Goal: Information Seeking & Learning: Learn about a topic

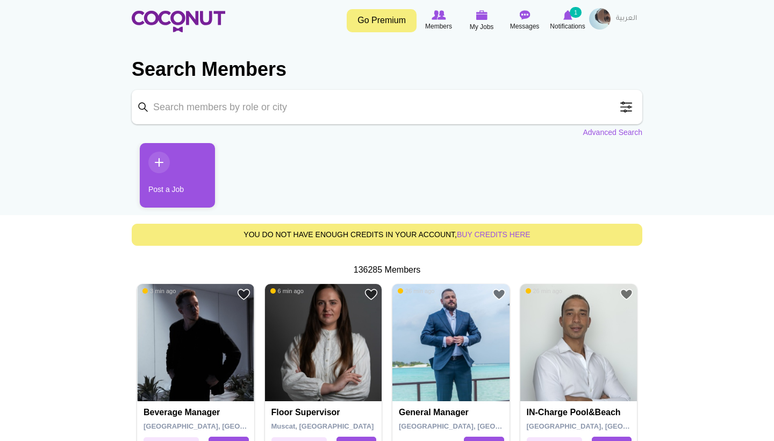
click at [309, 108] on input "Keyword" at bounding box center [387, 107] width 511 height 34
type input "Hostess"
click button "Search" at bounding box center [0, 0] width 0 height 0
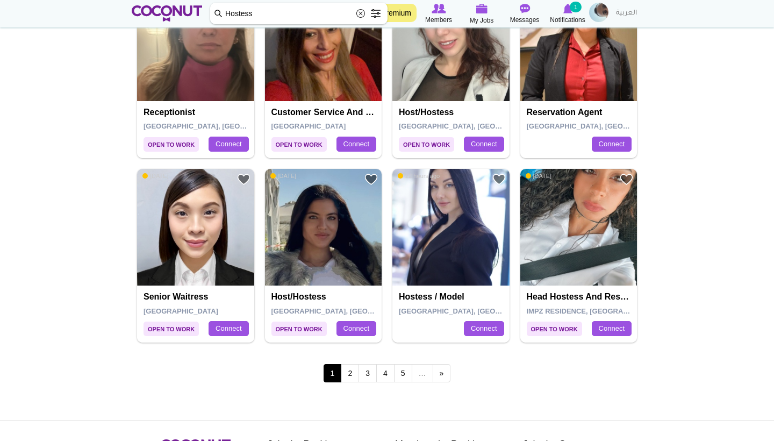
scroll to position [1773, 0]
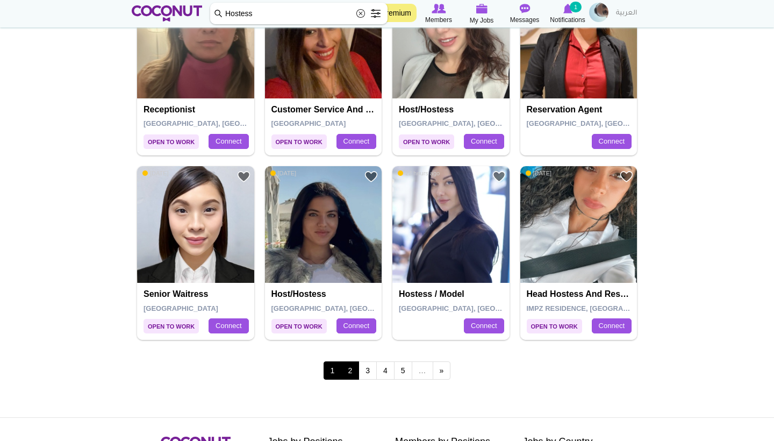
click at [354, 367] on link "2" at bounding box center [350, 370] width 18 height 18
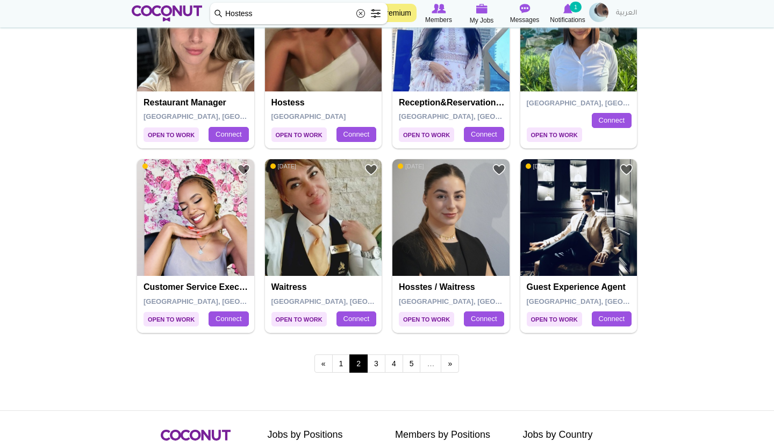
scroll to position [1800, 0]
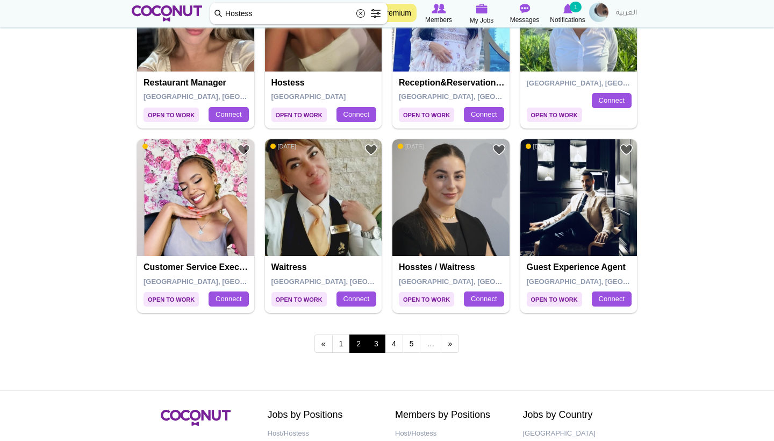
click at [383, 334] on link "3" at bounding box center [376, 343] width 18 height 18
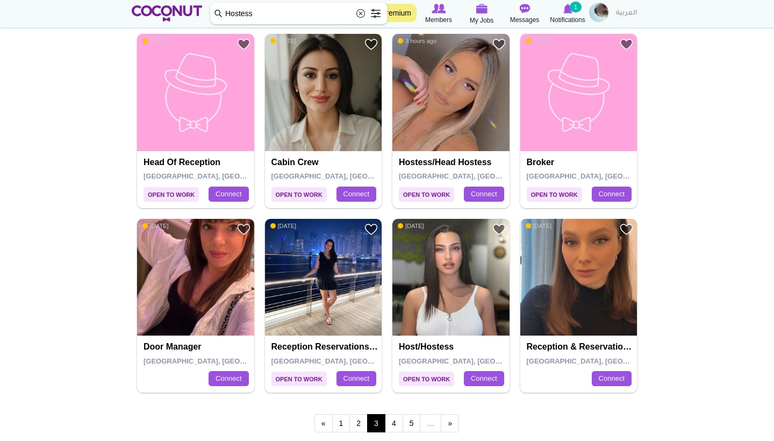
scroll to position [1721, 0]
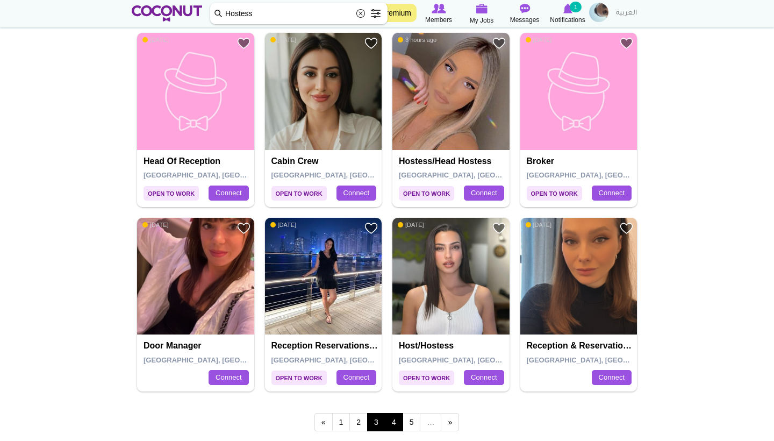
click at [397, 413] on link "4" at bounding box center [394, 422] width 18 height 18
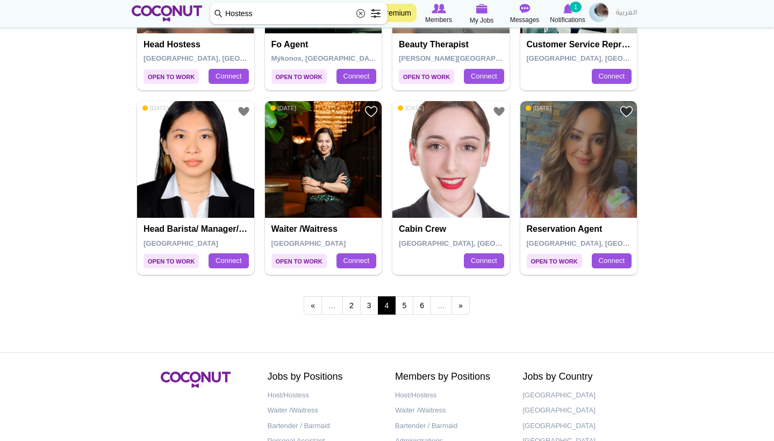
scroll to position [1839, 0]
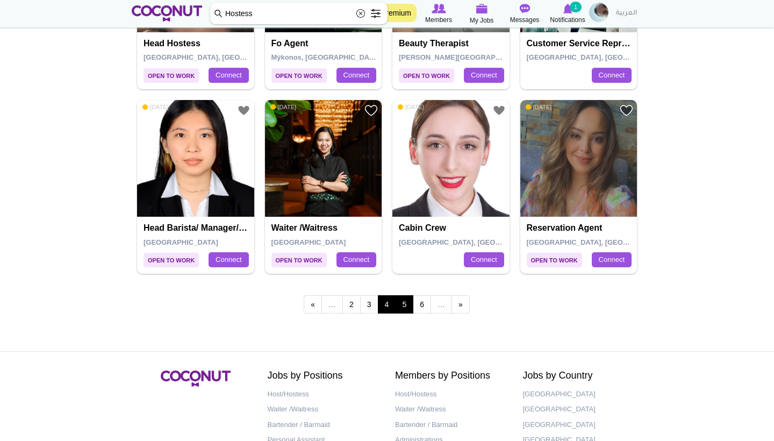
click at [410, 295] on link "5" at bounding box center [404, 304] width 18 height 18
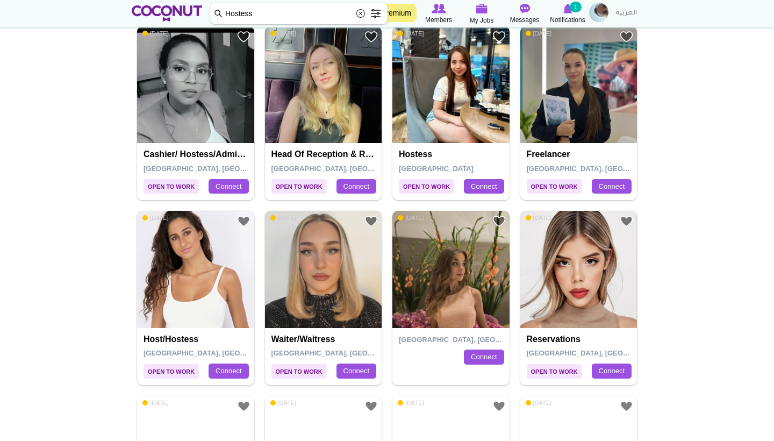
scroll to position [621, 0]
